Goal: Navigation & Orientation: Understand site structure

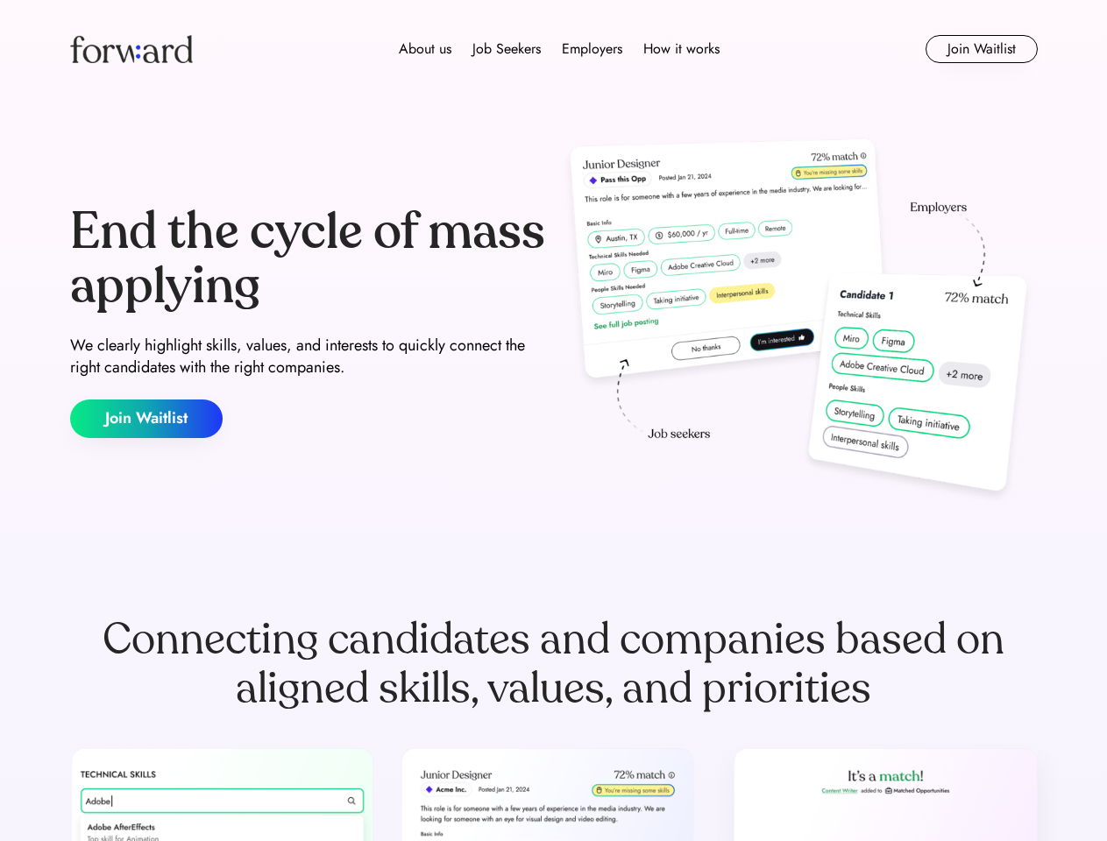
click at [553, 421] on div "End the cycle of mass applying We clearly highlight skills, values, and interes…" at bounding box center [553, 321] width 967 height 377
click at [554, 49] on div "About us Job Seekers Employers How it works" at bounding box center [559, 49] width 691 height 21
click at [131, 49] on img at bounding box center [131, 49] width 123 height 28
click at [559, 49] on div "About us Job Seekers Employers How it works" at bounding box center [559, 49] width 691 height 21
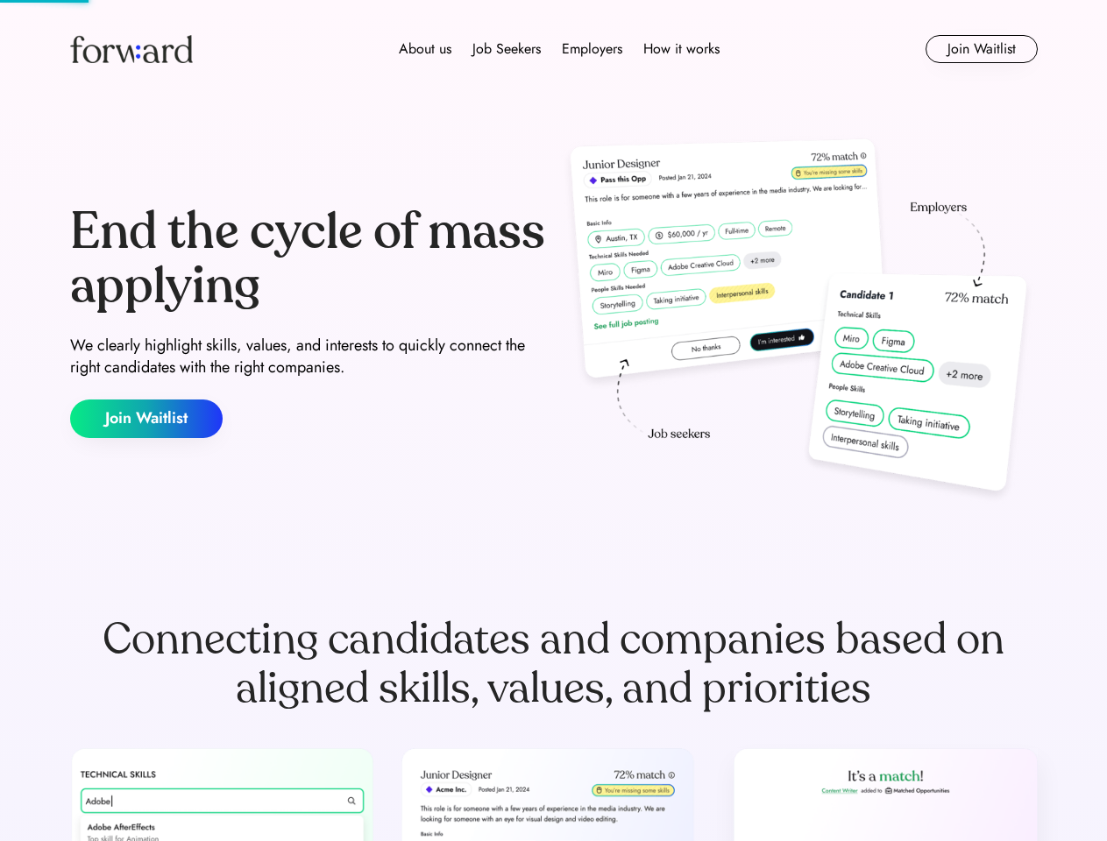
click at [425, 49] on div "About us" at bounding box center [425, 49] width 53 height 21
click at [507, 49] on div "Job Seekers" at bounding box center [506, 49] width 68 height 21
click at [592, 49] on div "Employers" at bounding box center [592, 49] width 60 height 21
click at [680, 49] on div "How it works" at bounding box center [681, 49] width 76 height 21
click at [981, 49] on button "Join Waitlist" at bounding box center [981, 49] width 112 height 28
